Goal: Task Accomplishment & Management: Manage account settings

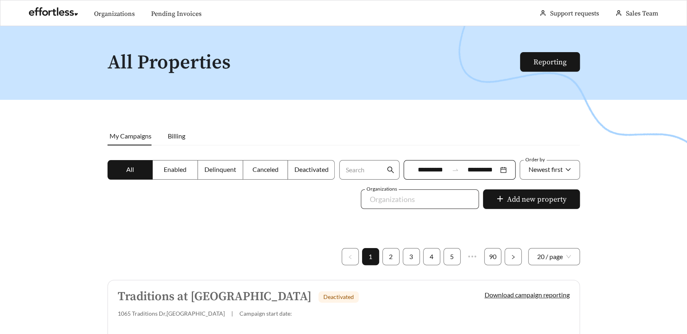
click at [407, 204] on div at bounding box center [413, 199] width 99 height 13
click at [162, 10] on link "Pending Invoices" at bounding box center [176, 14] width 50 height 8
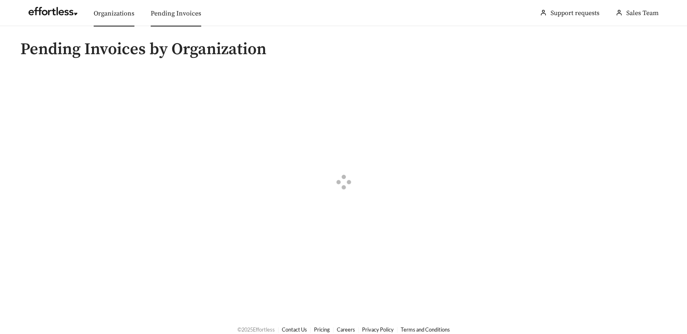
click at [113, 11] on link "Organizations" at bounding box center [114, 13] width 41 height 8
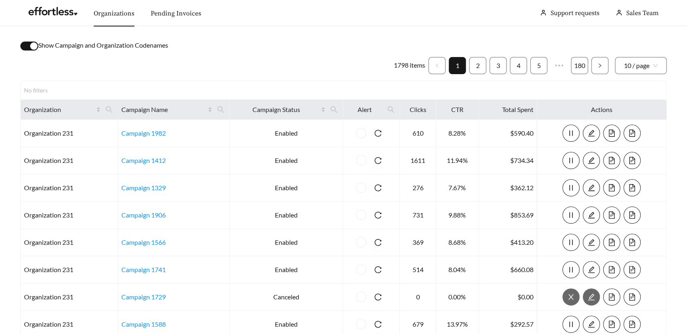
click at [33, 46] on div "button" at bounding box center [33, 45] width 7 height 7
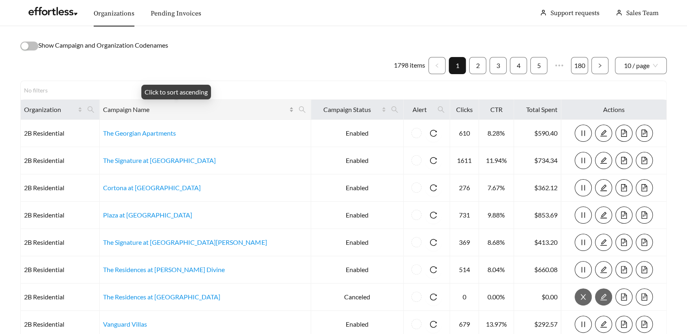
click at [178, 111] on span "Campaign Name" at bounding box center [195, 110] width 184 height 10
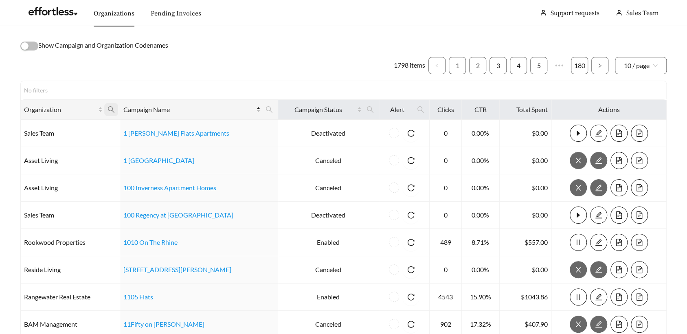
click at [114, 108] on icon "search" at bounding box center [111, 109] width 7 height 7
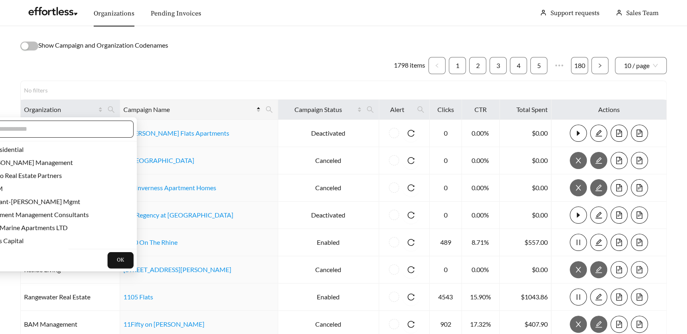
click at [93, 134] on input "text" at bounding box center [55, 129] width 140 height 10
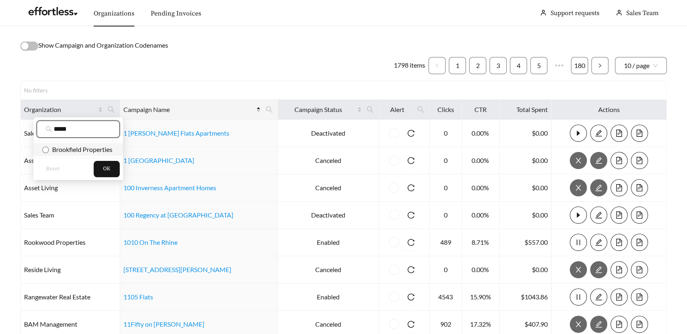
type input "*****"
click at [80, 151] on span "Brookfield Properties" at bounding box center [81, 149] width 64 height 8
click at [103, 165] on span "OK" at bounding box center [106, 169] width 7 height 8
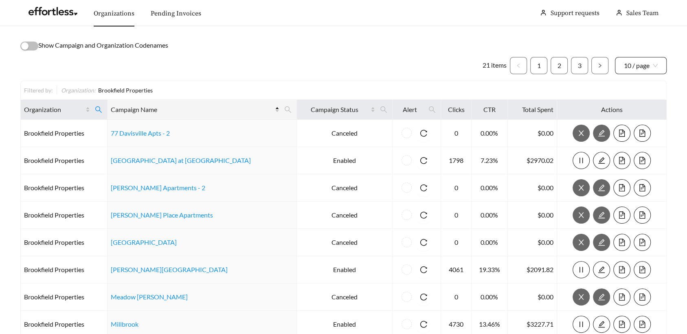
click at [643, 63] on span "10 / page" at bounding box center [641, 65] width 34 height 16
click at [643, 112] on div "50 / page" at bounding box center [641, 109] width 34 height 9
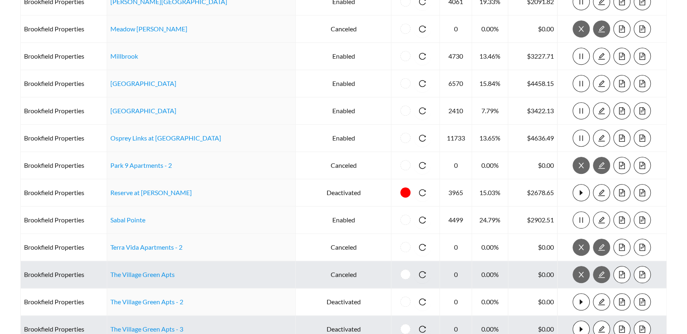
scroll to position [409, 0]
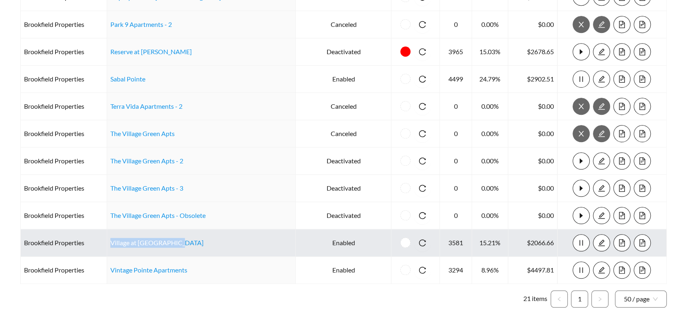
drag, startPoint x: 204, startPoint y: 241, endPoint x: 114, endPoint y: 241, distance: 90.0
click at [114, 241] on tr "Brookfield Properties Village at [GEOGRAPHIC_DATA] Enabled 3581 15.21% $2066.66" at bounding box center [344, 242] width 646 height 27
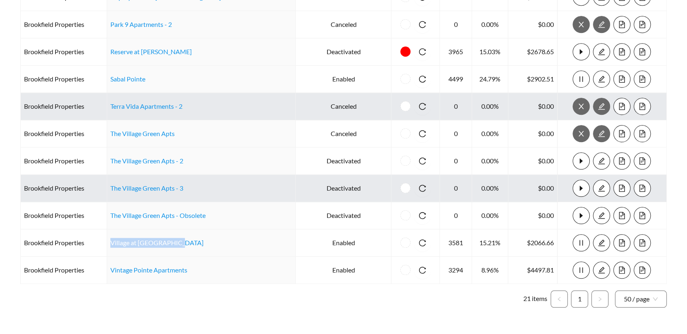
copy tr "Village at [GEOGRAPHIC_DATA]"
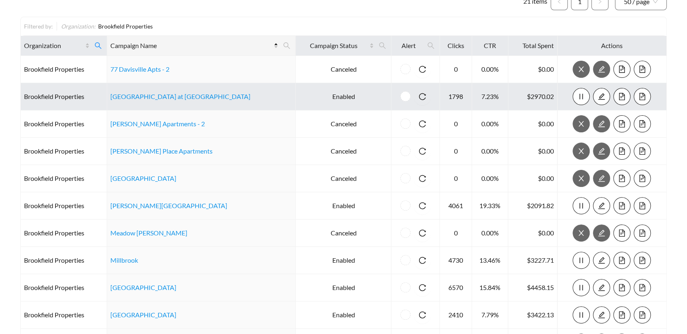
scroll to position [0, 0]
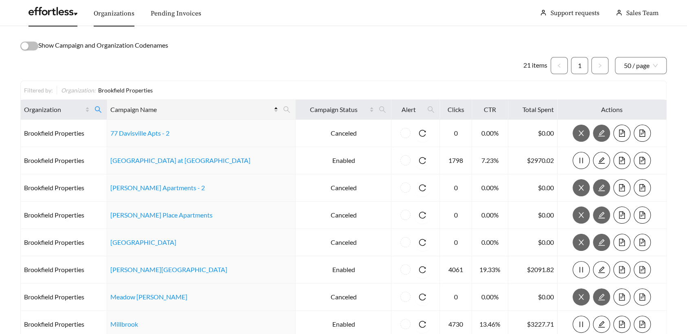
click at [56, 15] on link at bounding box center [53, 13] width 49 height 8
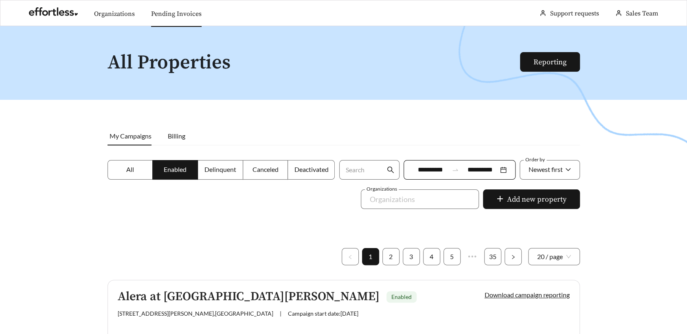
click at [169, 15] on link "Pending Invoices" at bounding box center [176, 14] width 50 height 8
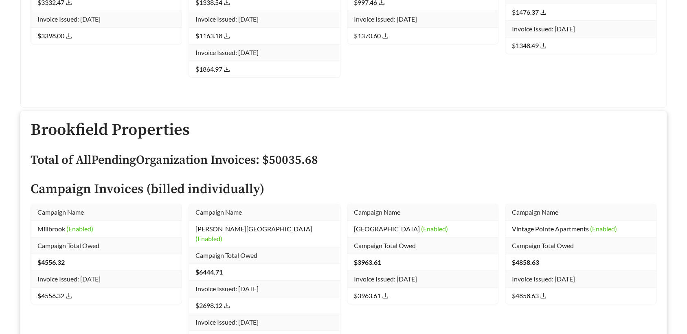
scroll to position [4413, 0]
